Goal: Transaction & Acquisition: Book appointment/travel/reservation

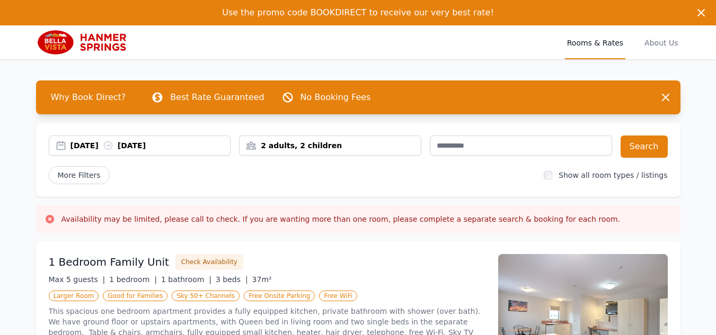
scroll to position [50, 0]
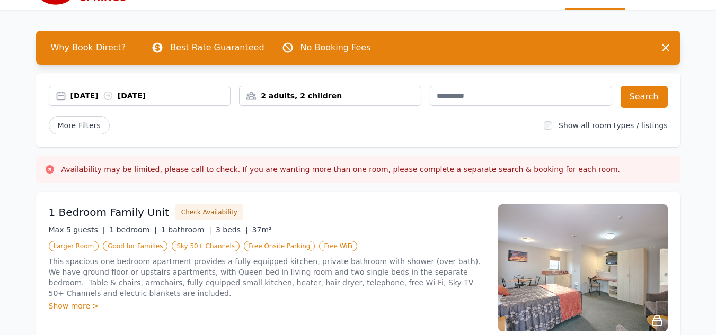
click at [286, 92] on div "2 adults, 2 children" at bounding box center [329, 96] width 181 height 11
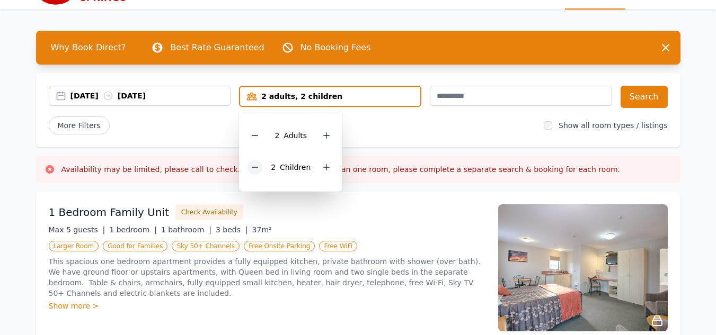
click at [258, 167] on icon at bounding box center [255, 167] width 6 height 0
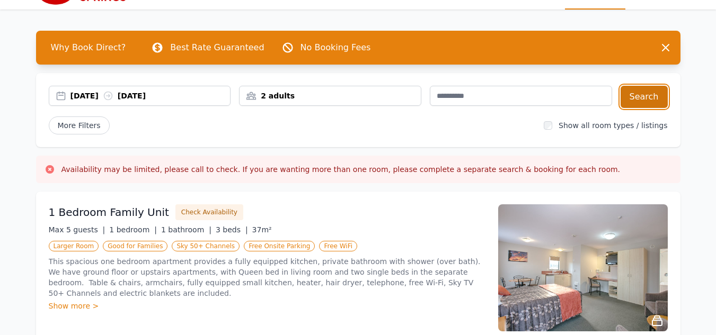
click at [638, 92] on button "Search" at bounding box center [643, 97] width 47 height 22
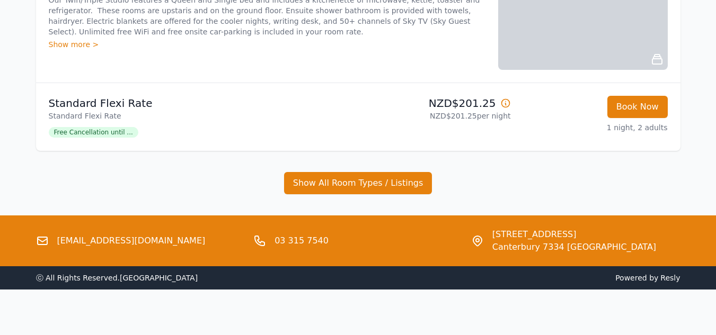
scroll to position [743, 0]
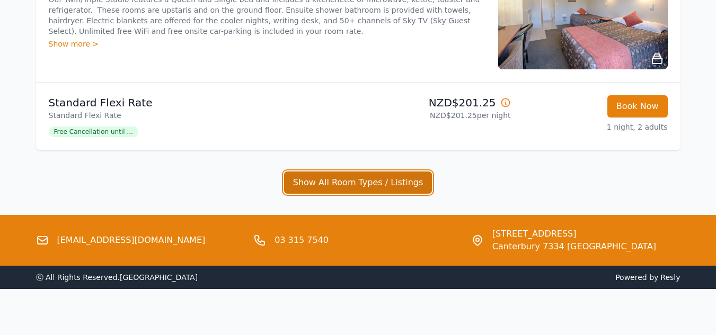
click at [408, 189] on button "Show All Room Types / Listings" at bounding box center [358, 183] width 148 height 22
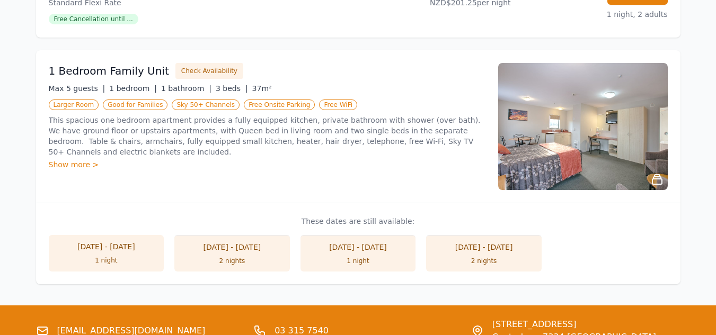
scroll to position [857, 0]
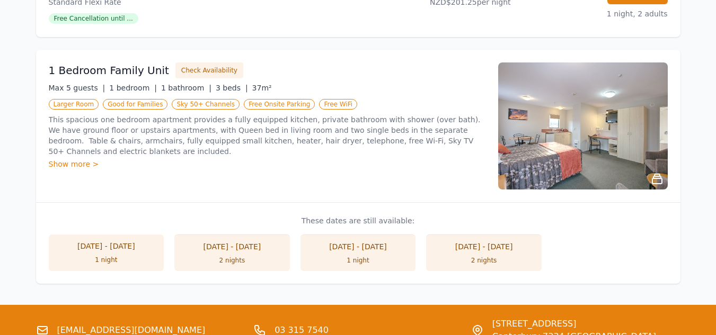
click at [141, 257] on div "1 night" at bounding box center [106, 260] width 94 height 8
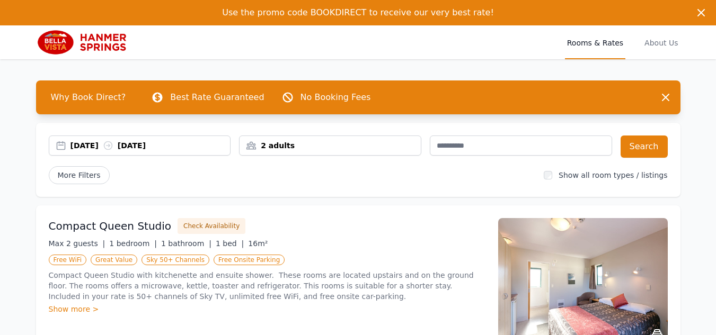
click at [285, 151] on div "2 adults" at bounding box center [330, 146] width 182 height 20
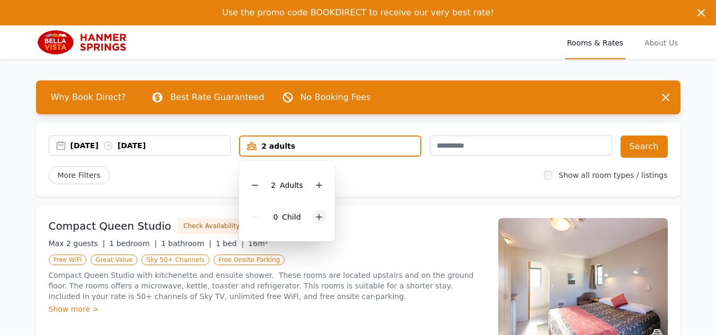
click at [320, 214] on icon at bounding box center [319, 217] width 8 height 8
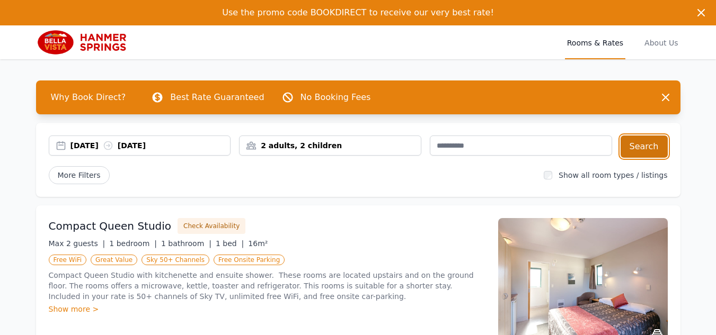
click at [636, 148] on button "Search" at bounding box center [643, 147] width 47 height 22
